Goal: Information Seeking & Learning: Learn about a topic

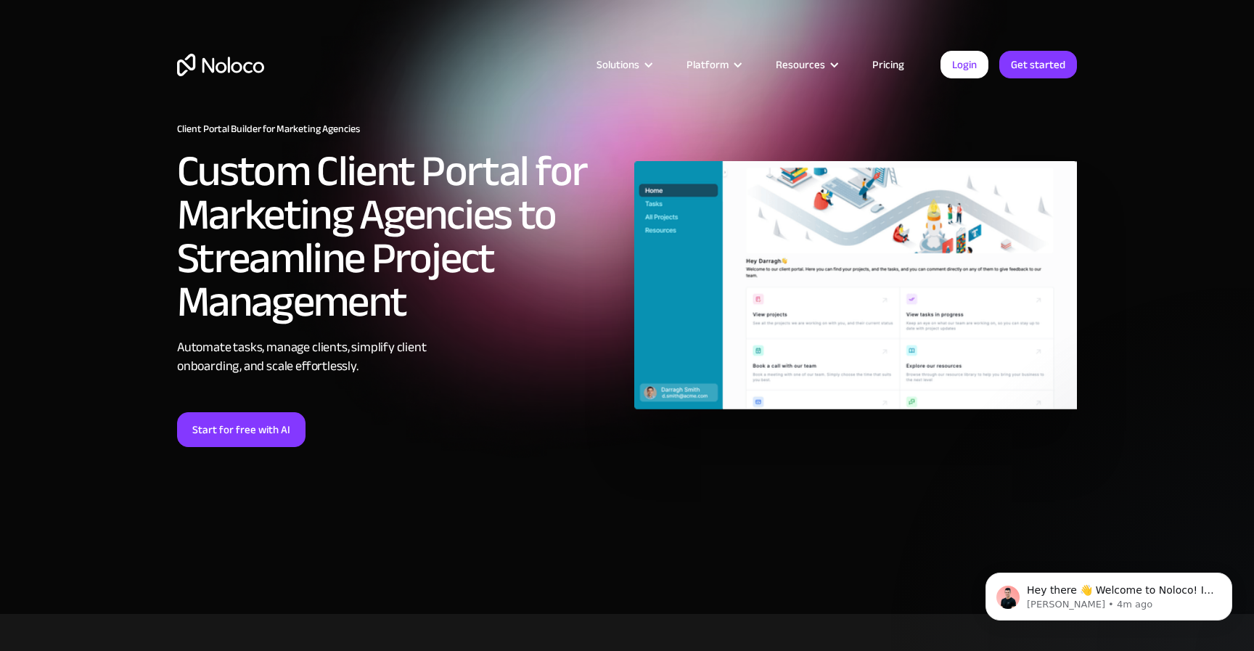
click at [882, 64] on link "Pricing" at bounding box center [888, 64] width 68 height 19
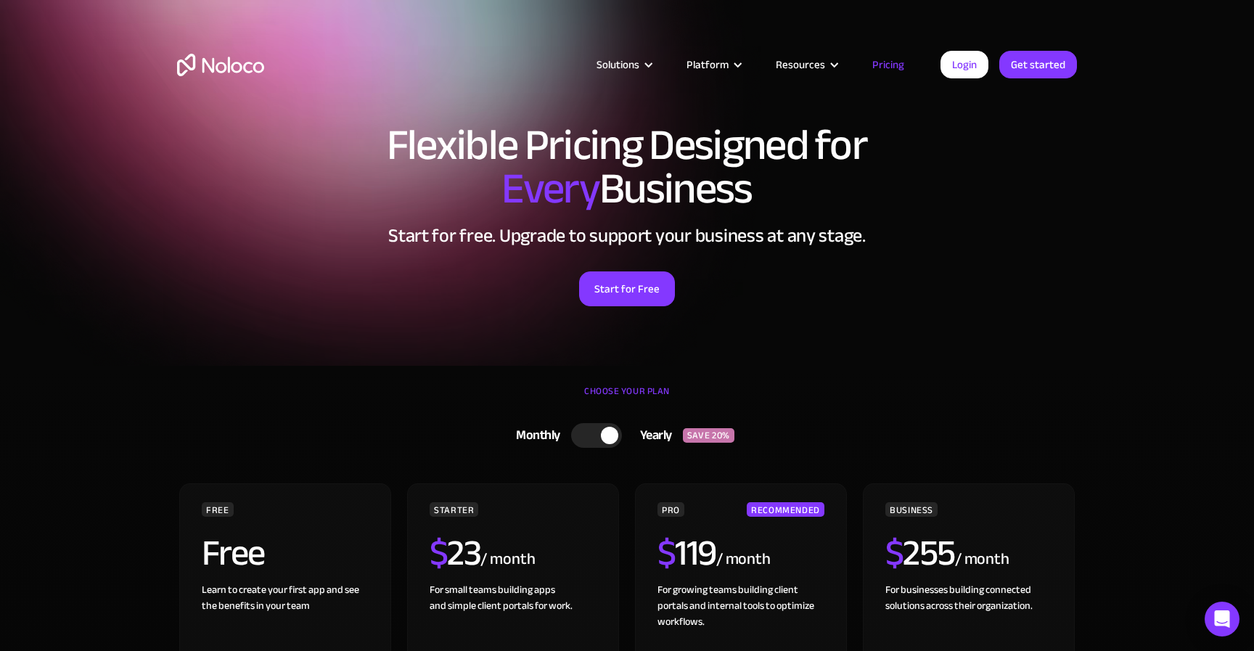
click at [601, 435] on div at bounding box center [609, 435] width 17 height 17
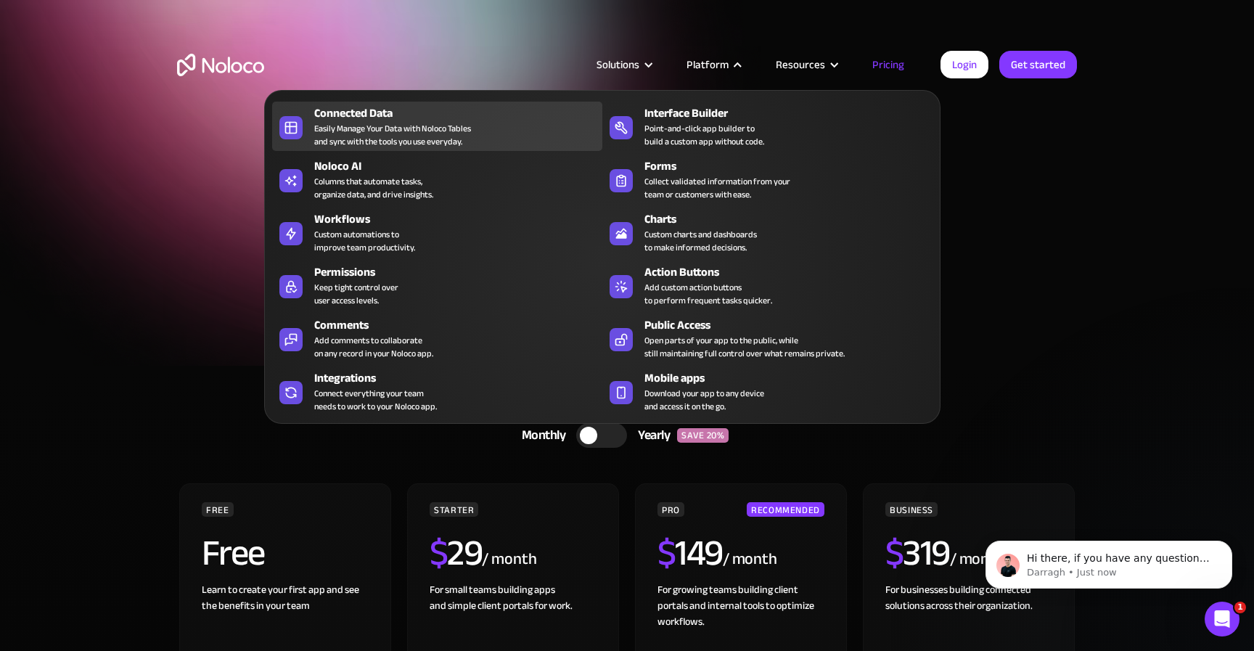
click at [447, 126] on div "Easily Manage Your Data with Noloco Tables and sync with the tools you use ever…" at bounding box center [392, 135] width 157 height 26
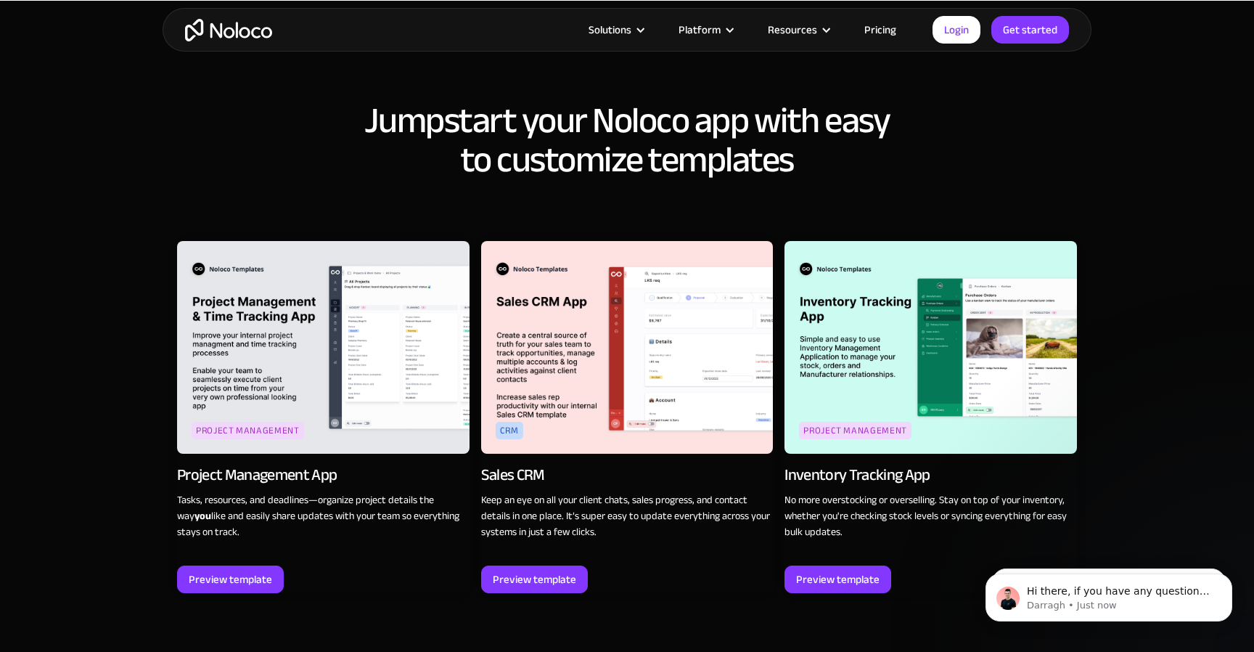
scroll to position [1689, 0]
